Goal: Information Seeking & Learning: Learn about a topic

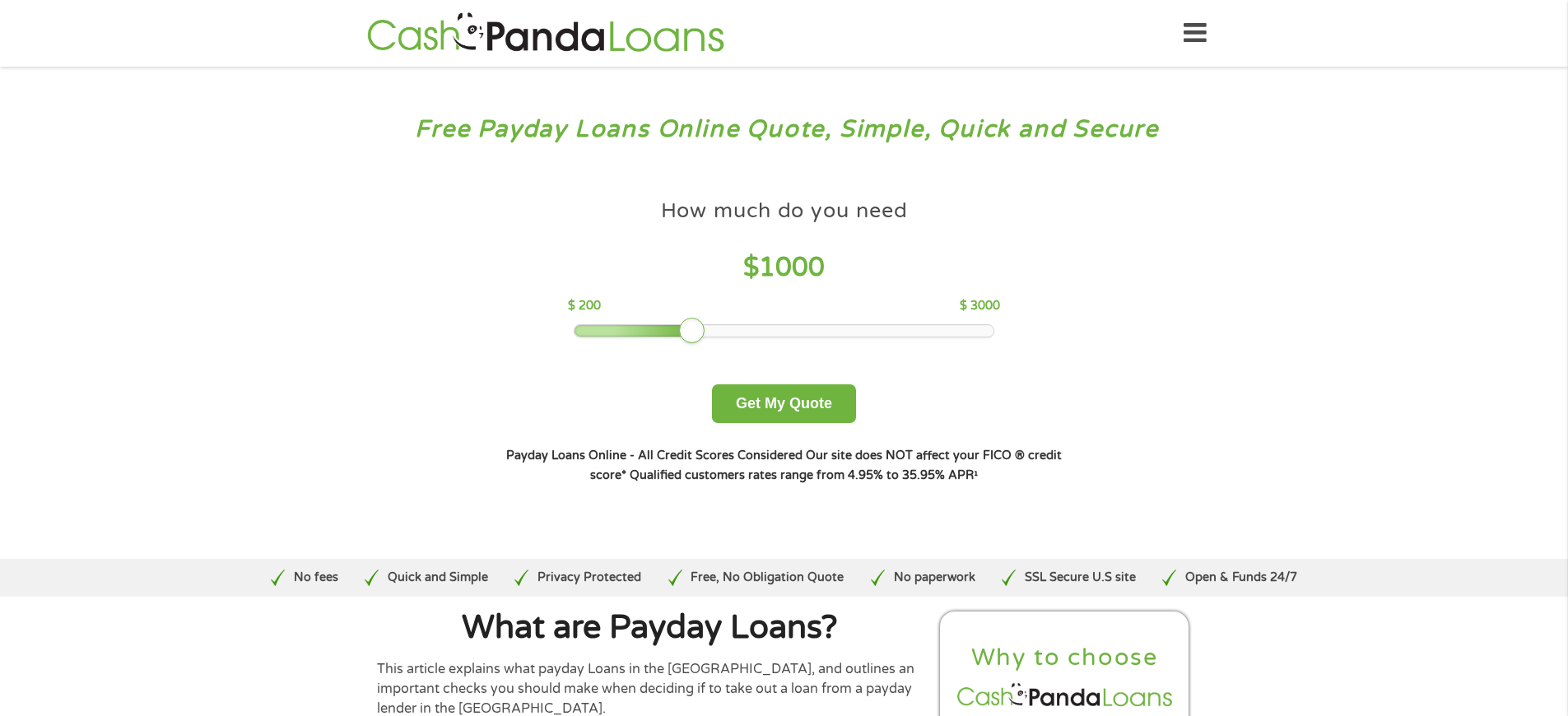
scroll to position [5392, 0]
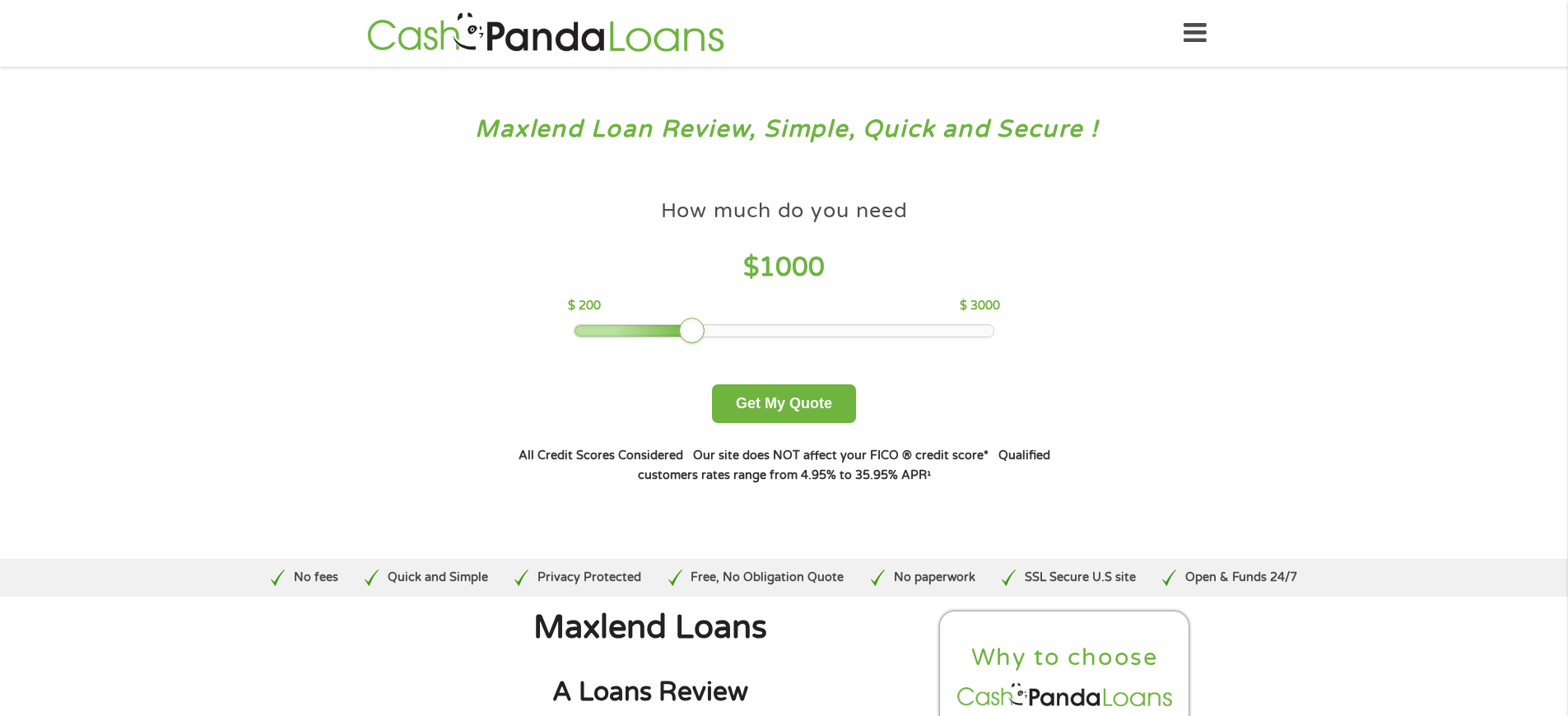
scroll to position [5704, 0]
